Goal: Task Accomplishment & Management: Manage account settings

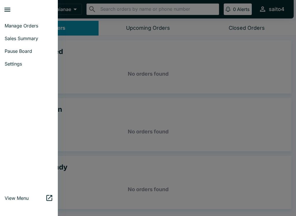
click at [34, 41] on span "Sales Summary" at bounding box center [29, 39] width 49 height 6
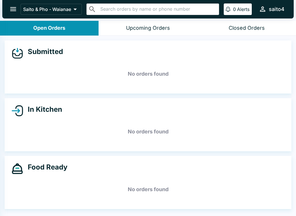
select select "03:00"
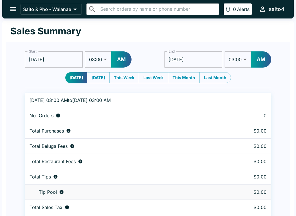
click at [16, 6] on icon "open drawer" at bounding box center [13, 9] width 8 height 8
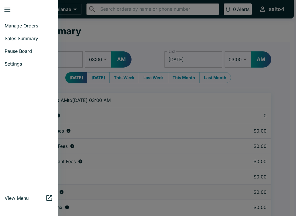
click at [33, 56] on link "Pause Board" at bounding box center [29, 51] width 58 height 13
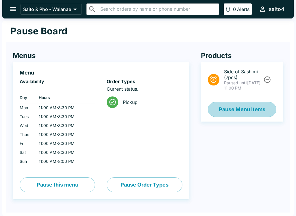
click at [260, 115] on button "Pause Menu Items" at bounding box center [242, 109] width 69 height 15
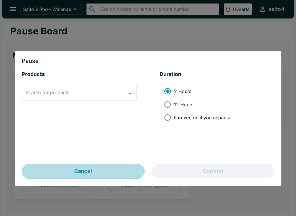
click at [112, 172] on button "Cancel" at bounding box center [83, 171] width 123 height 15
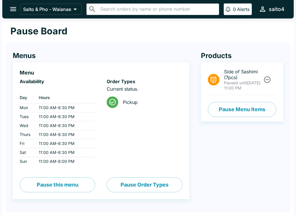
click at [267, 77] on icon "Unpause" at bounding box center [268, 80] width 8 height 8
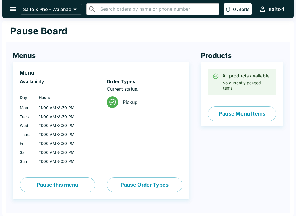
click at [12, 10] on icon "open drawer" at bounding box center [13, 9] width 8 height 8
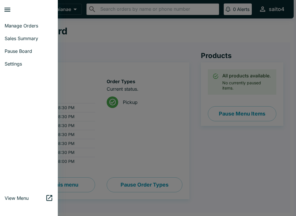
click at [22, 21] on link "Manage Orders" at bounding box center [29, 25] width 58 height 13
